Goal: Information Seeking & Learning: Learn about a topic

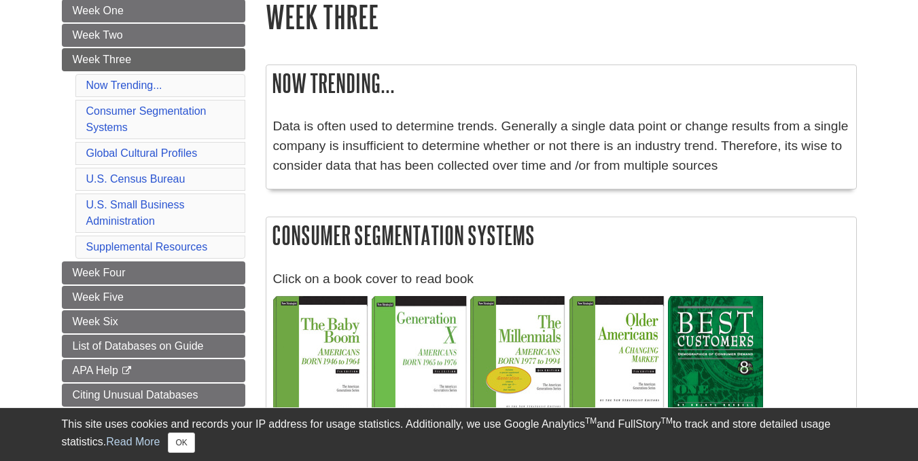
scroll to position [174, 0]
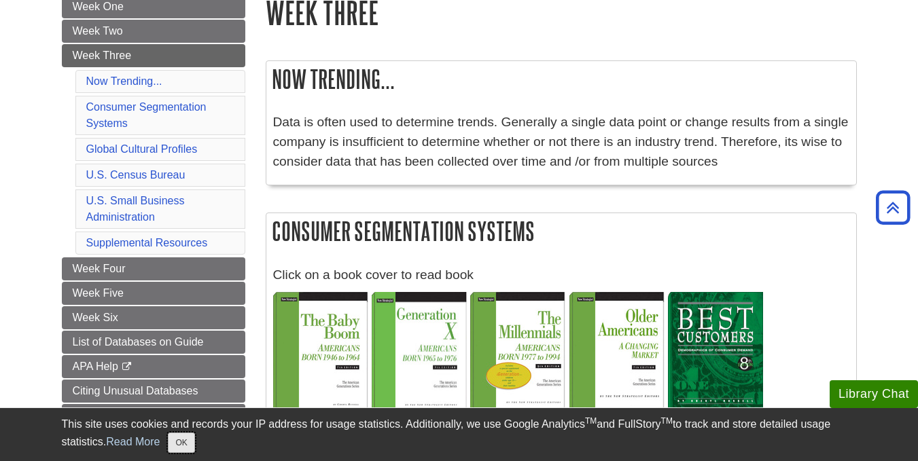
click at [188, 434] on button "OK" at bounding box center [181, 443] width 26 height 20
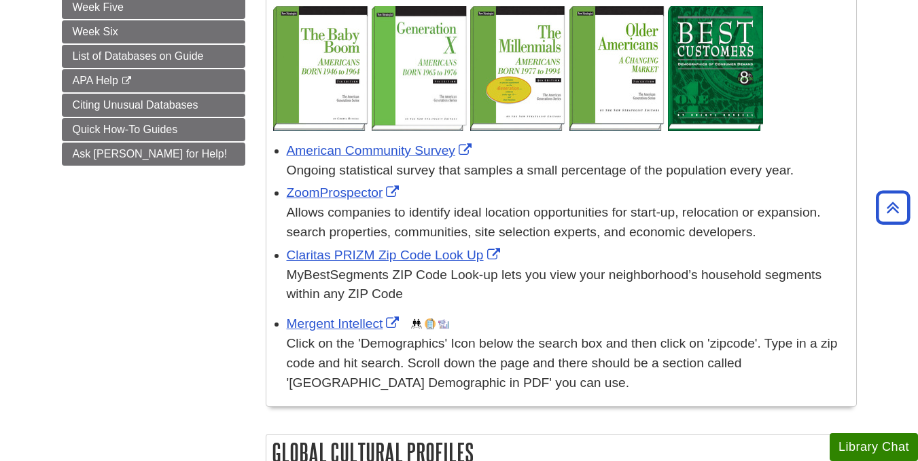
scroll to position [461, 0]
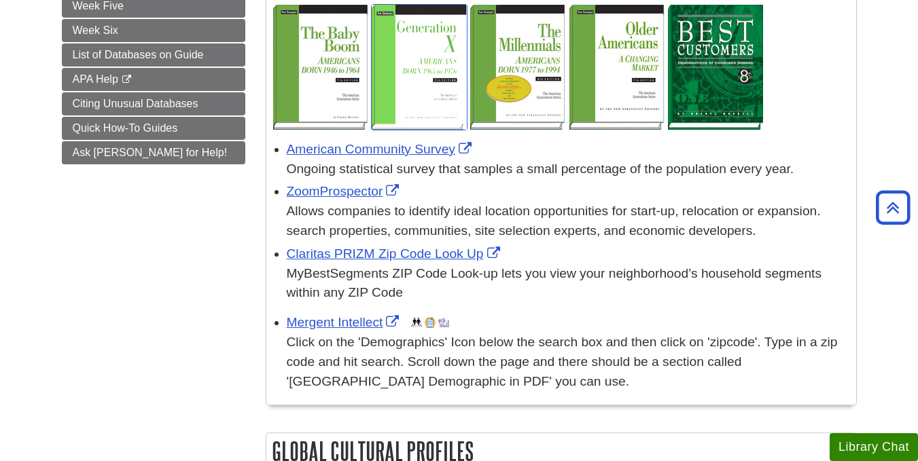
click at [434, 36] on img at bounding box center [419, 67] width 95 height 125
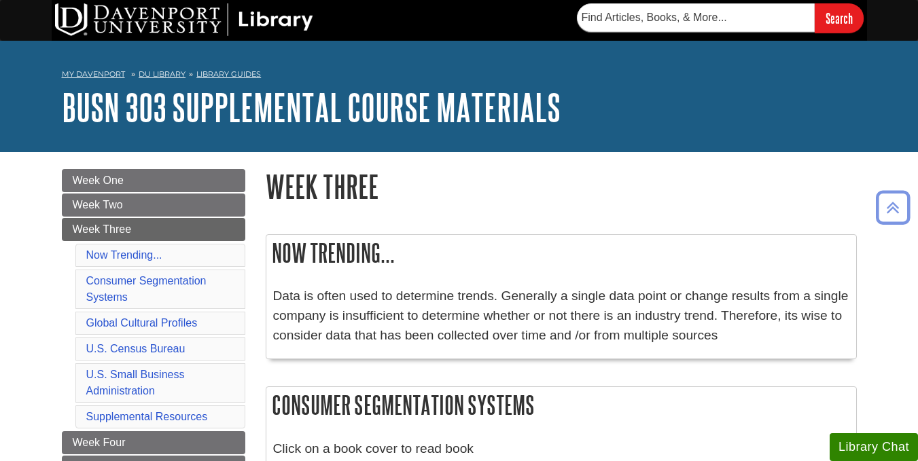
scroll to position [461, 0]
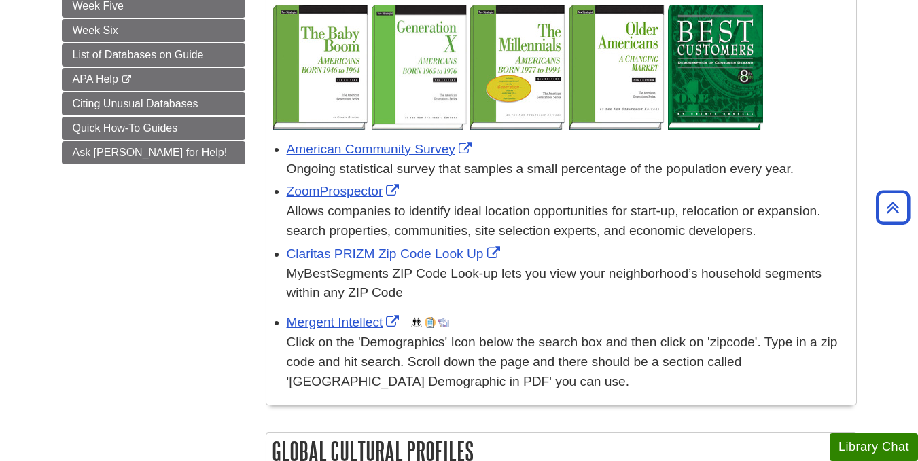
click at [348, 241] on div "Allows companies to identify ideal location opportunities for start-up, relocat…" at bounding box center [568, 221] width 563 height 39
drag, startPoint x: 348, startPoint y: 245, endPoint x: 351, endPoint y: 256, distance: 11.2
click at [351, 256] on div "Claritas PRIZM Zip Code Look Up MyBestSegments ZIP Code Look-up lets you view y…" at bounding box center [568, 274] width 563 height 58
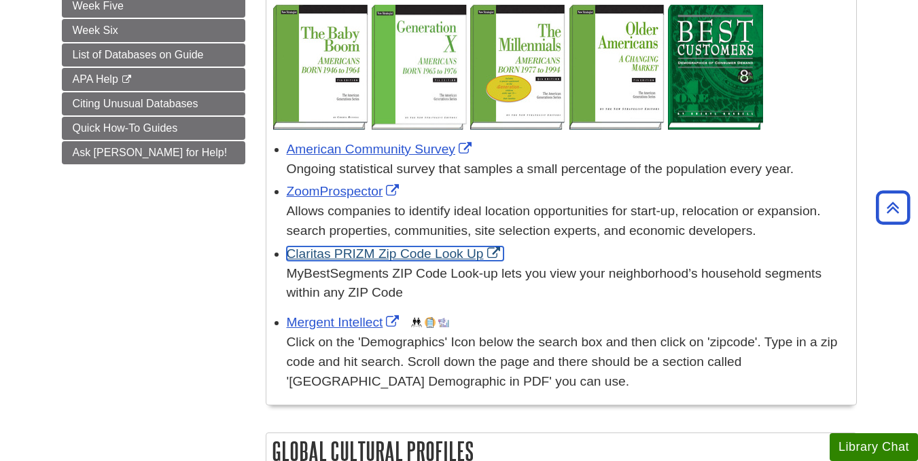
click at [351, 256] on link "Claritas PRIZM Zip Code Look Up" at bounding box center [395, 254] width 217 height 14
